Goal: Information Seeking & Learning: Learn about a topic

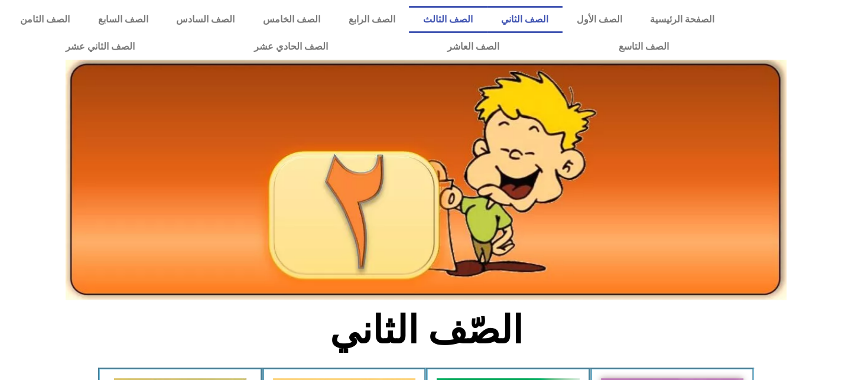
click at [487, 19] on link "الصف الثالث" at bounding box center [448, 19] width 78 height 27
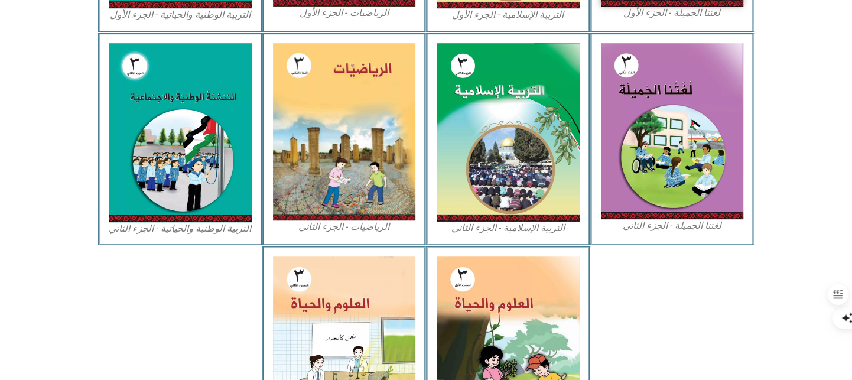
scroll to position [663, 0]
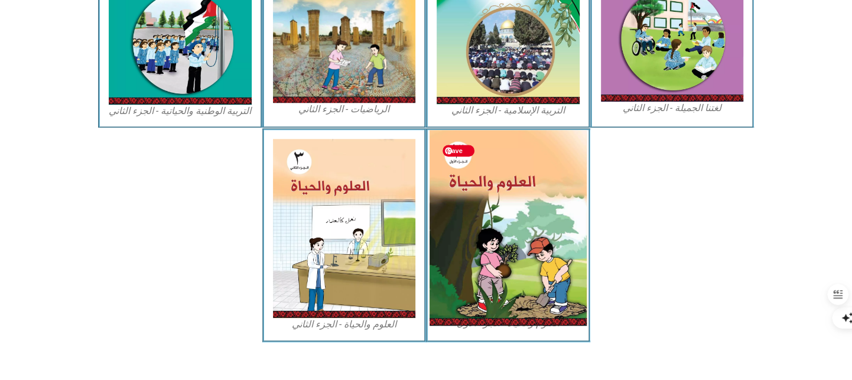
click at [578, 234] on img at bounding box center [507, 228] width 157 height 196
click at [543, 211] on img at bounding box center [507, 228] width 157 height 196
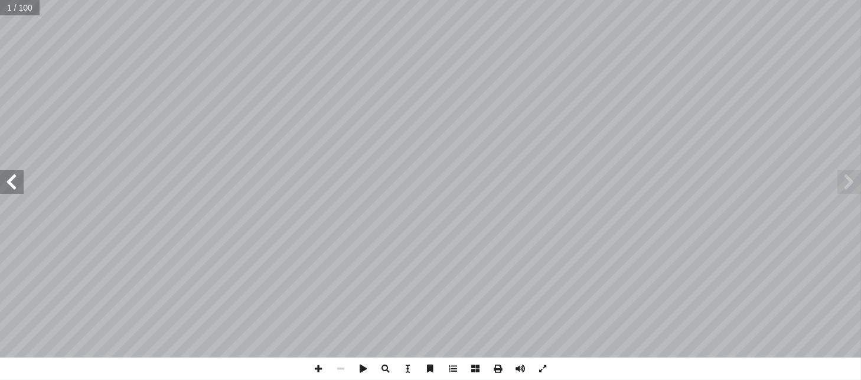
click at [17, 188] on span at bounding box center [12, 182] width 24 height 24
click at [846, 189] on span at bounding box center [850, 182] width 24 height 24
click at [474, 371] on span at bounding box center [475, 368] width 22 height 22
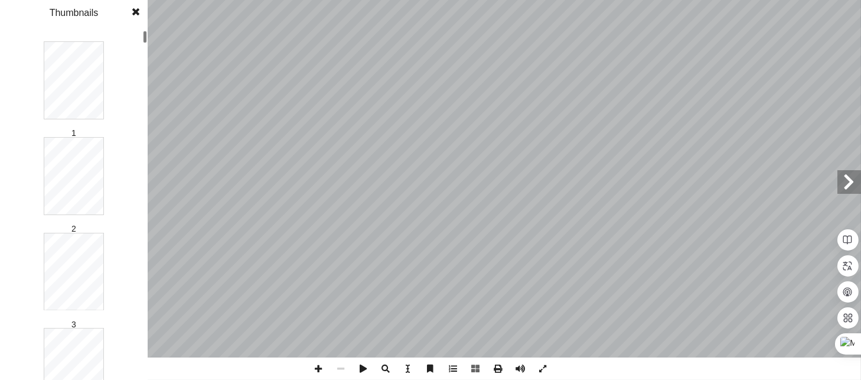
click at [142, 123] on div "مــقــدمــة طــار الخطــة العامــة للــوزارة؛ وســعيها الحثيــث إ ا ـي ينــدرج …" at bounding box center [430, 190] width 861 height 380
click at [144, 184] on div at bounding box center [145, 184] width 4 height 12
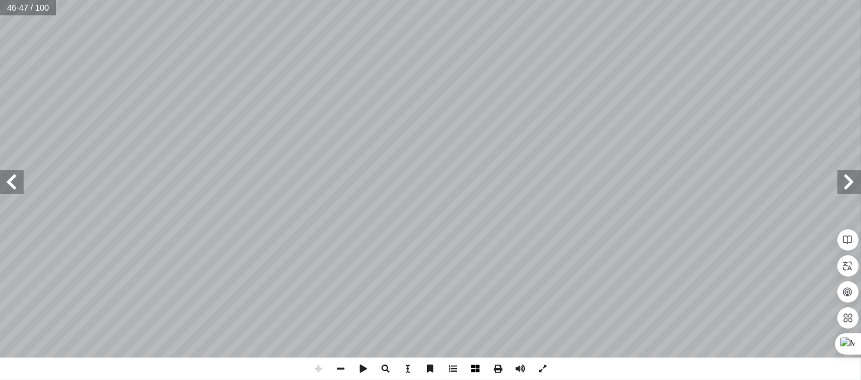
click at [475, 364] on span at bounding box center [475, 368] width 22 height 22
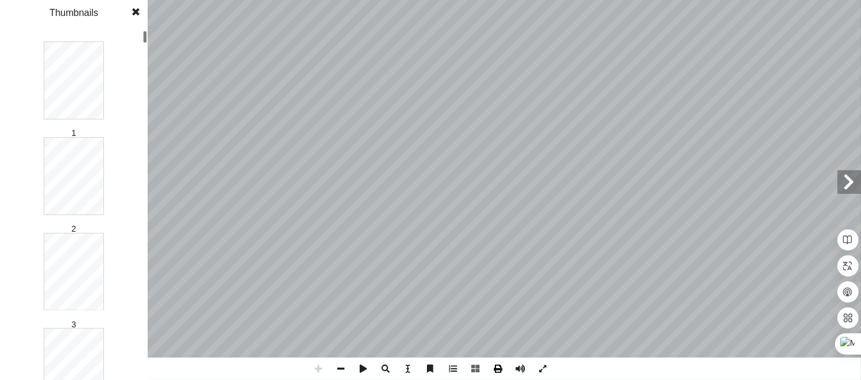
click at [500, 370] on span at bounding box center [498, 368] width 22 height 22
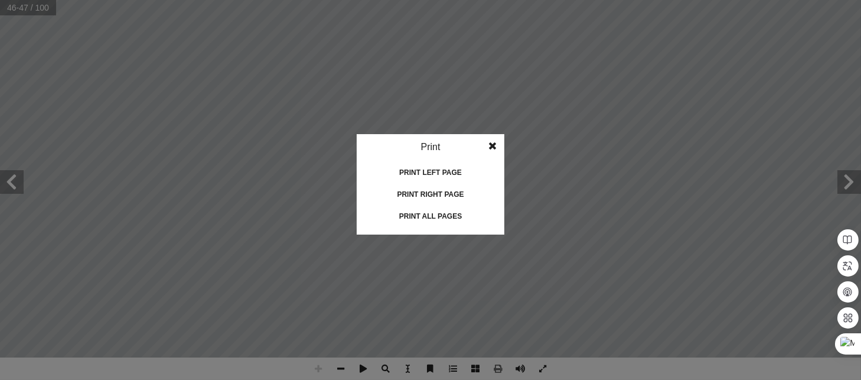
click at [426, 216] on div "Print all pages" at bounding box center [431, 216] width 118 height 19
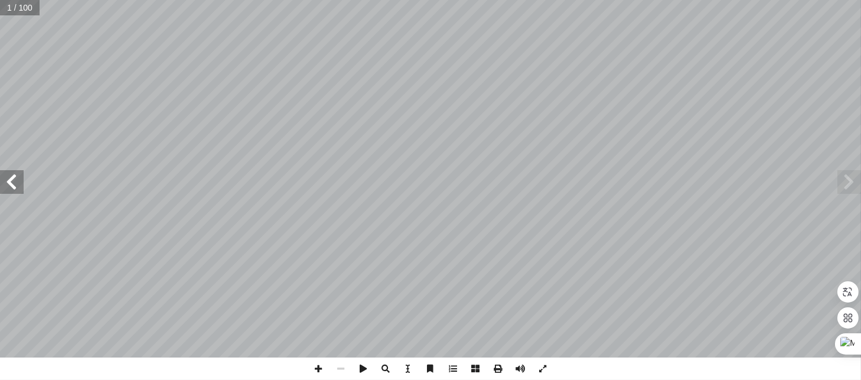
click at [18, 186] on span at bounding box center [12, 182] width 24 height 24
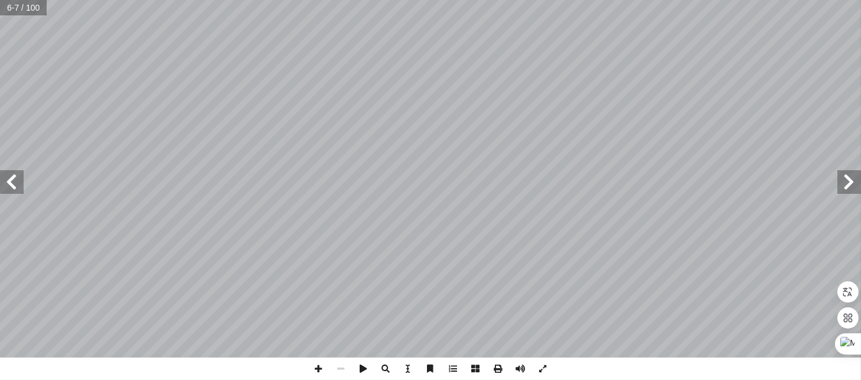
click at [18, 186] on span at bounding box center [12, 182] width 24 height 24
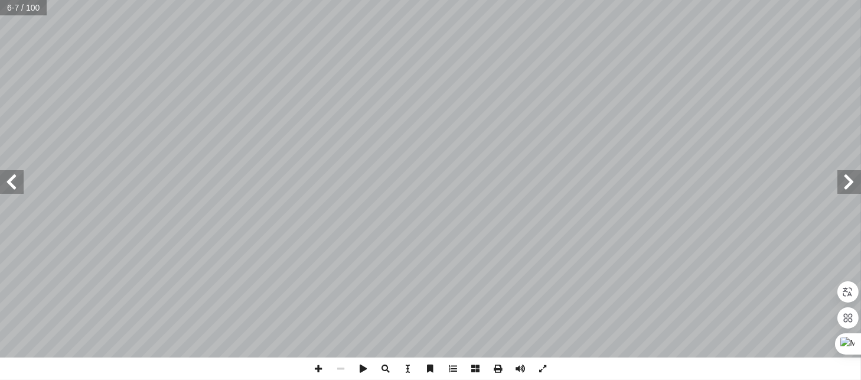
click at [18, 186] on span at bounding box center [12, 182] width 24 height 24
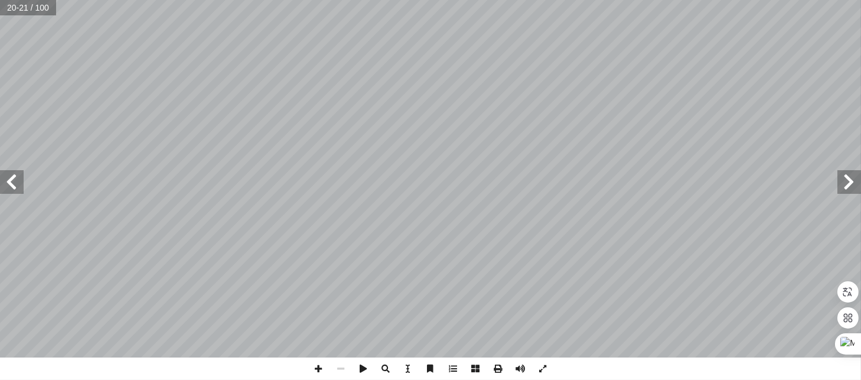
click at [18, 186] on span at bounding box center [12, 182] width 24 height 24
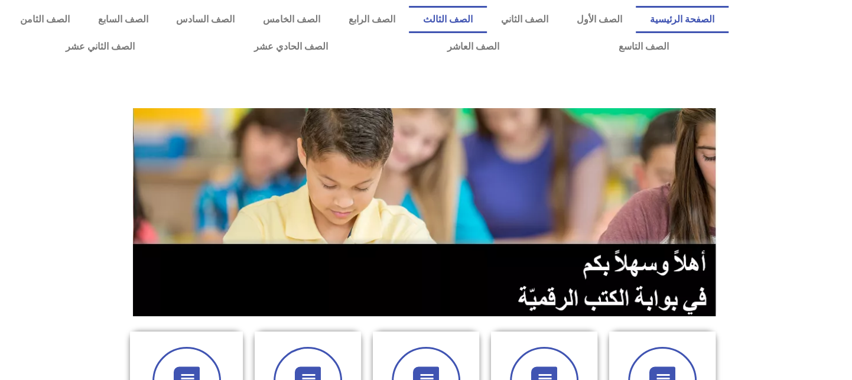
click at [487, 21] on link "الصف الثالث" at bounding box center [448, 19] width 78 height 27
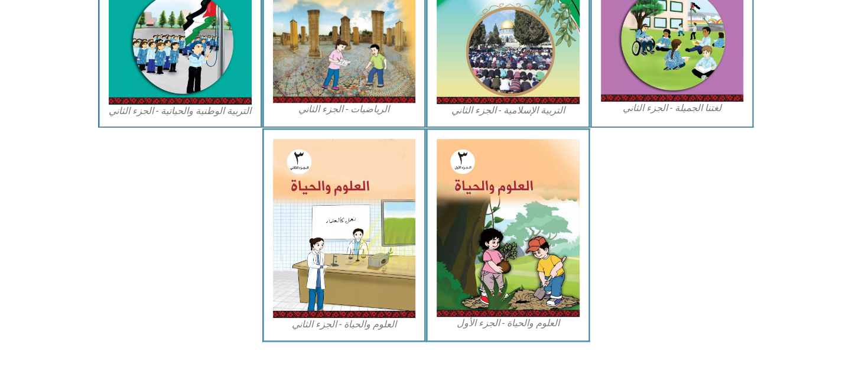
scroll to position [663, 0]
click at [586, 279] on div "العلوم والحياة - الجزء الأول" at bounding box center [508, 234] width 164 height 213
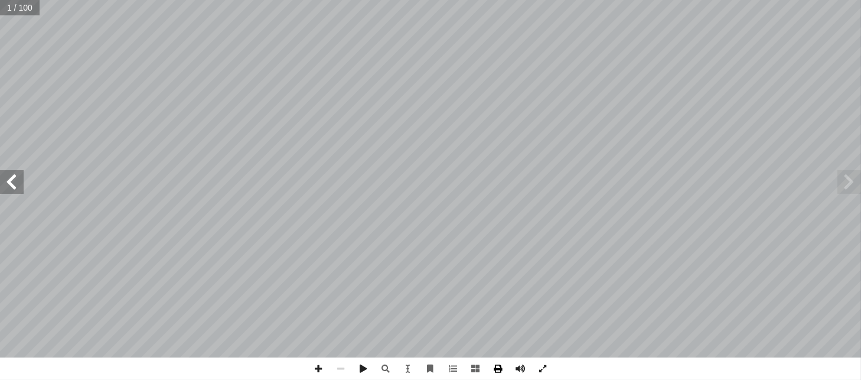
click at [495, 367] on span at bounding box center [498, 368] width 22 height 22
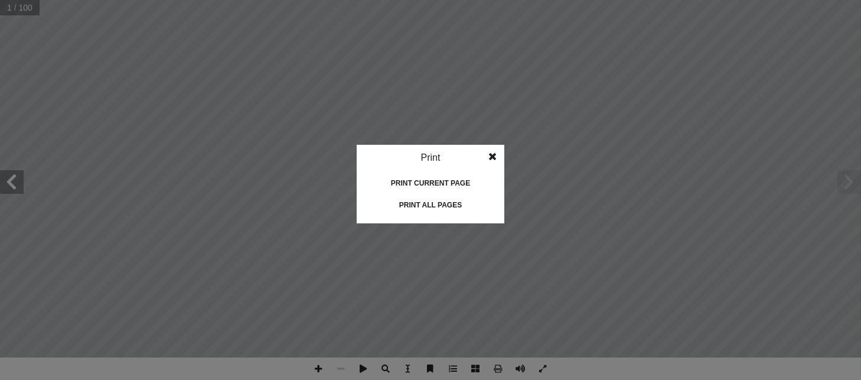
click at [434, 210] on div "Print all pages" at bounding box center [431, 205] width 118 height 19
click at [493, 152] on span at bounding box center [492, 157] width 21 height 24
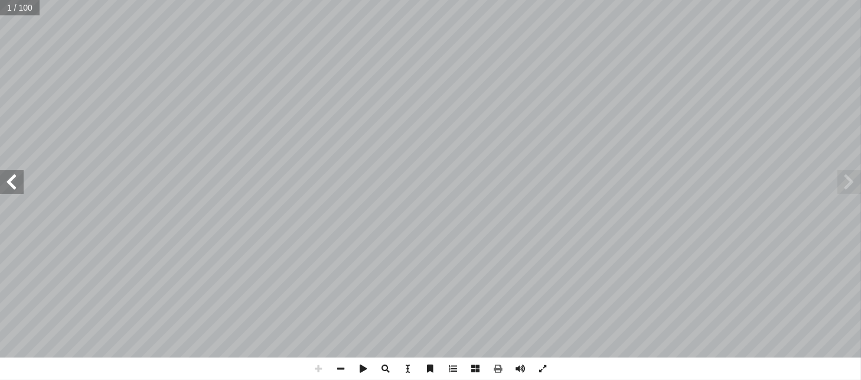
click at [9, 185] on span at bounding box center [12, 182] width 24 height 24
